Goal: Information Seeking & Learning: Check status

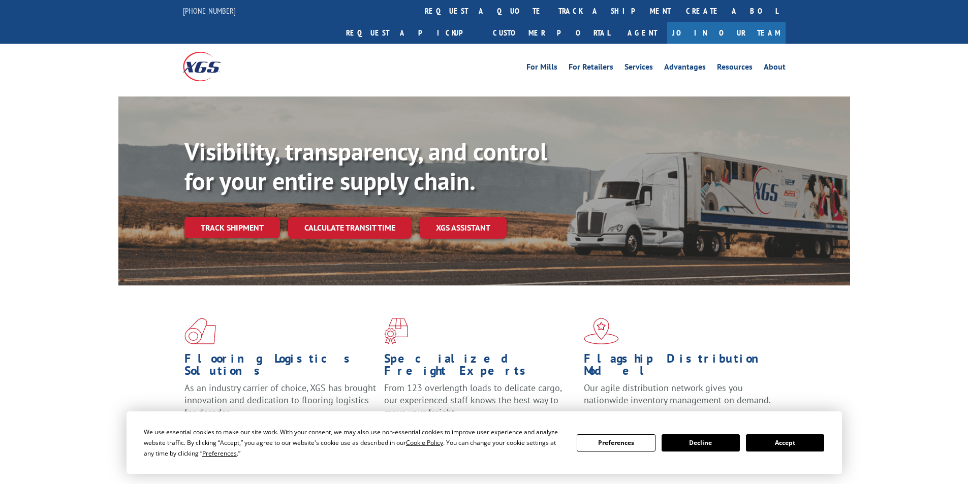
click at [221, 227] on div "Visibility, transparency, and control for your entire supply chain. Track shipm…" at bounding box center [517, 208] width 666 height 142
click at [224, 217] on link "Track shipment" at bounding box center [232, 227] width 96 height 21
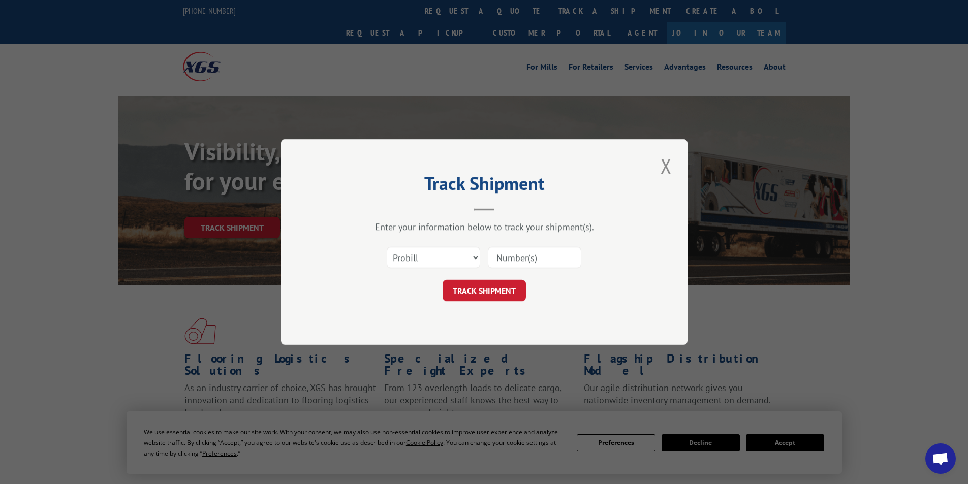
click at [500, 255] on input at bounding box center [534, 257] width 93 height 21
paste input "17095074"
type input "17095074"
click at [478, 290] on button "TRACK SHIPMENT" at bounding box center [484, 290] width 83 height 21
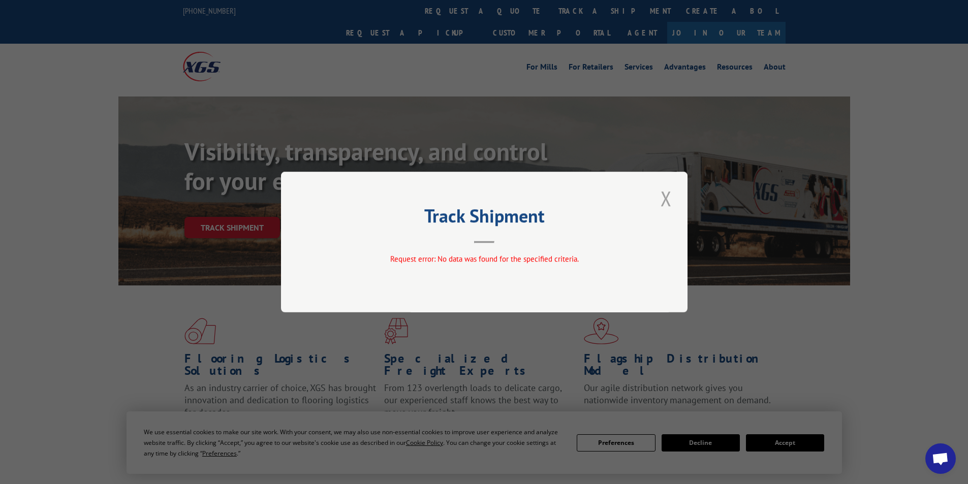
click at [659, 203] on button "Close modal" at bounding box center [665, 198] width 17 height 28
